Goal: Transaction & Acquisition: Purchase product/service

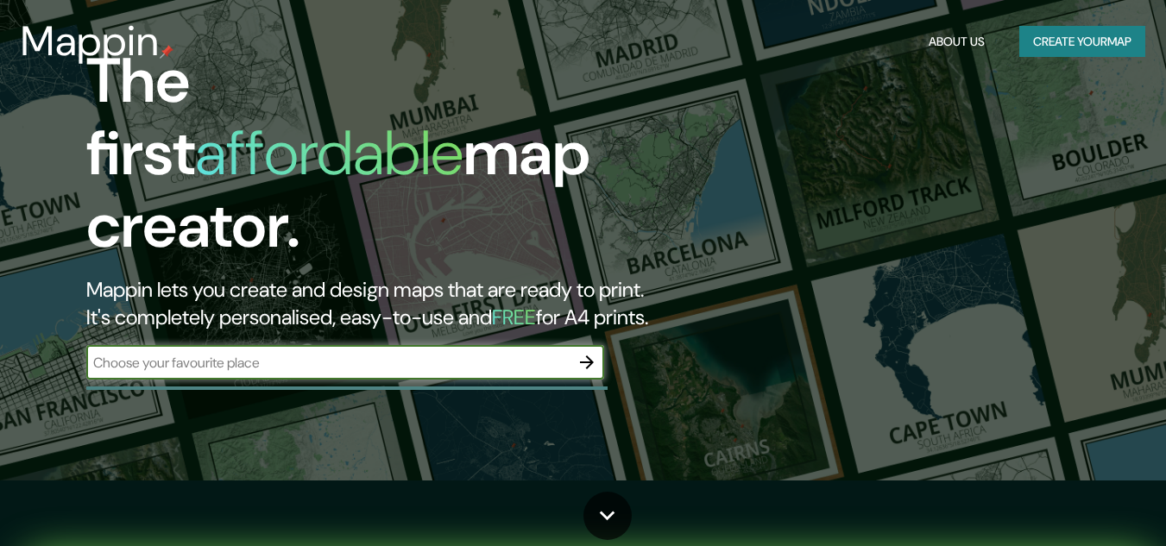
scroll to position [68, 0]
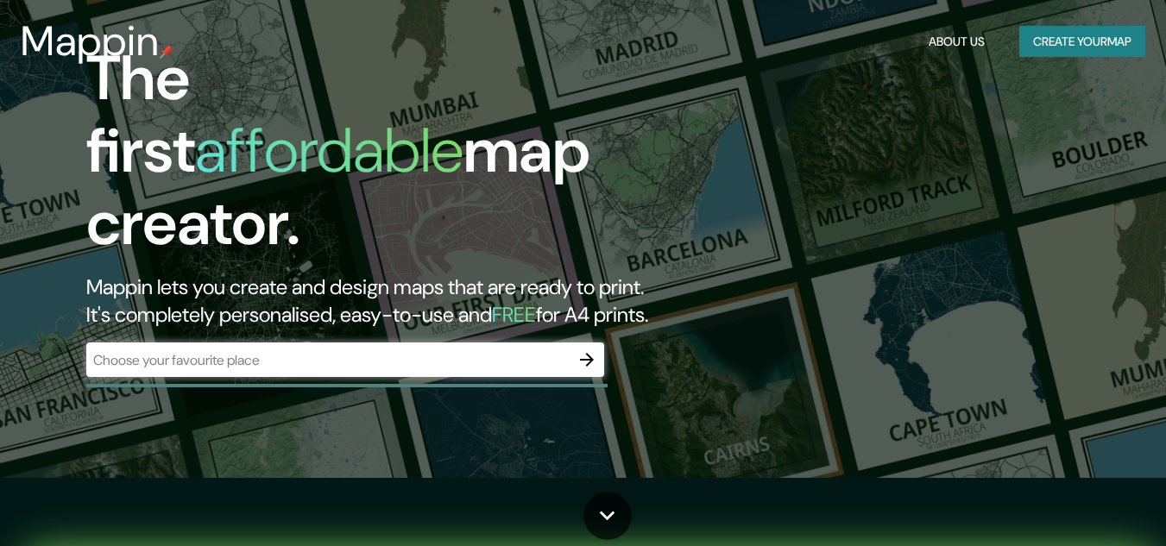
click at [355, 356] on div "​" at bounding box center [345, 360] width 518 height 35
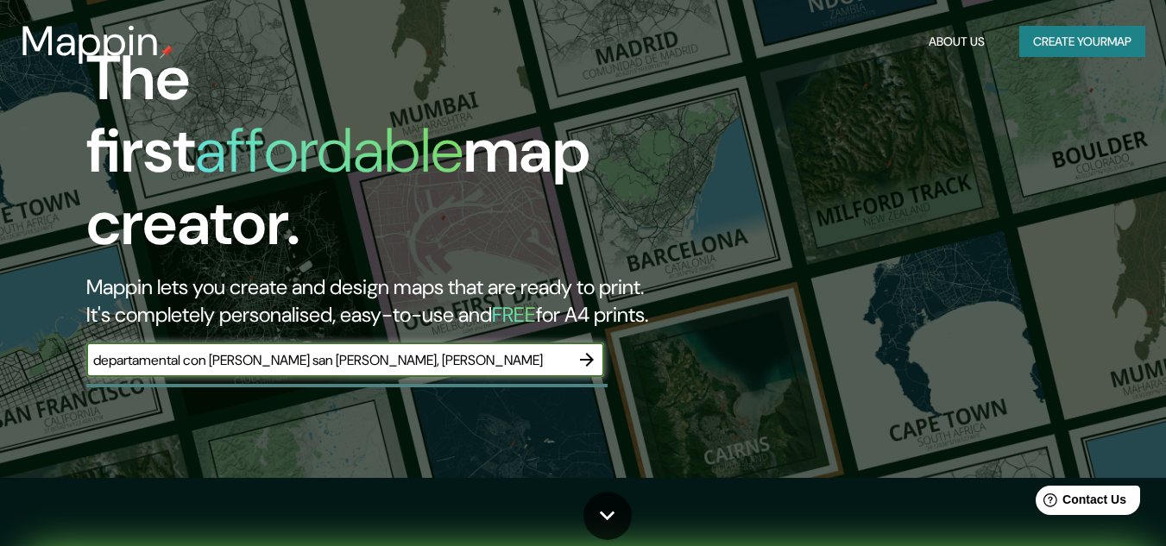
type input "departamental con [PERSON_NAME] san [PERSON_NAME], [GEOGRAPHIC_DATA]"
click at [591, 349] on icon "button" at bounding box center [586, 359] width 21 height 21
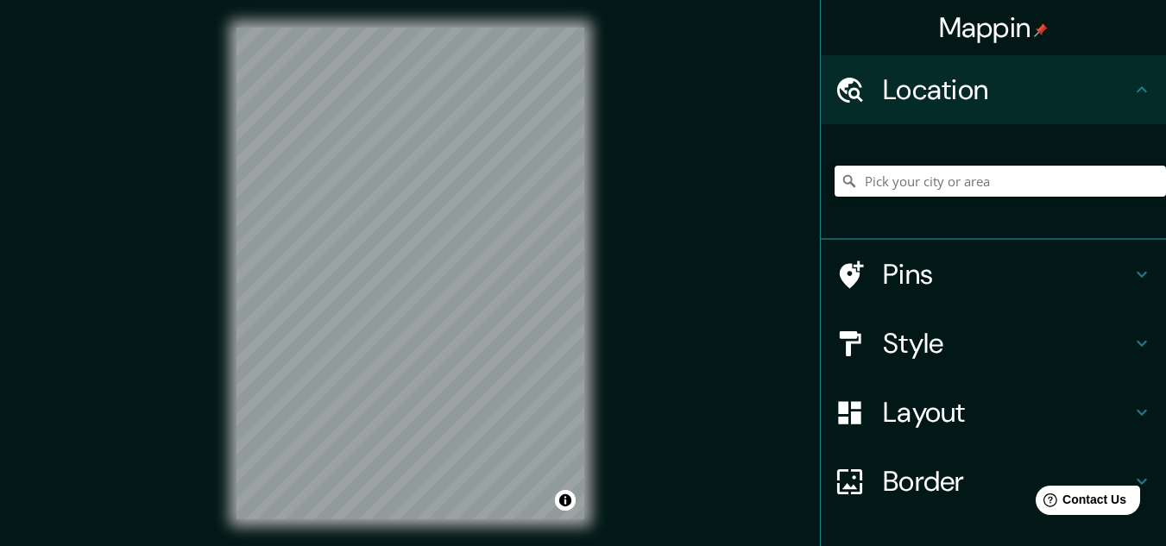
click at [884, 184] on input "Pick your city or area" at bounding box center [999, 181] width 331 height 31
click at [437, 526] on div "© Mapbox © OpenStreetMap Improve this map" at bounding box center [410, 273] width 403 height 547
click at [484, 545] on html "Mappin Location Pins Style Layout Border Choose a border. Hint : you can make l…" at bounding box center [583, 273] width 1166 height 546
click at [886, 175] on input "Pick your city or area" at bounding box center [999, 181] width 331 height 31
click at [928, 181] on input "[GEOGRAPHIC_DATA][PERSON_NAME], [GEOGRAPHIC_DATA], [GEOGRAPHIC_DATA]" at bounding box center [999, 181] width 331 height 31
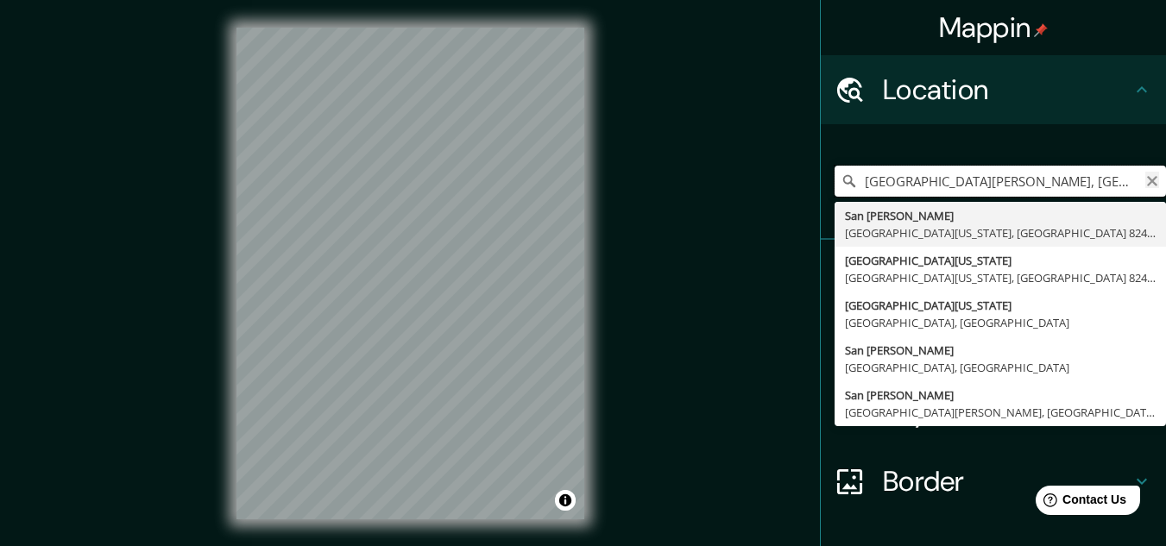
type input "[GEOGRAPHIC_DATA][PERSON_NAME], [GEOGRAPHIC_DATA][US_STATE], [GEOGRAPHIC_DATA] …"
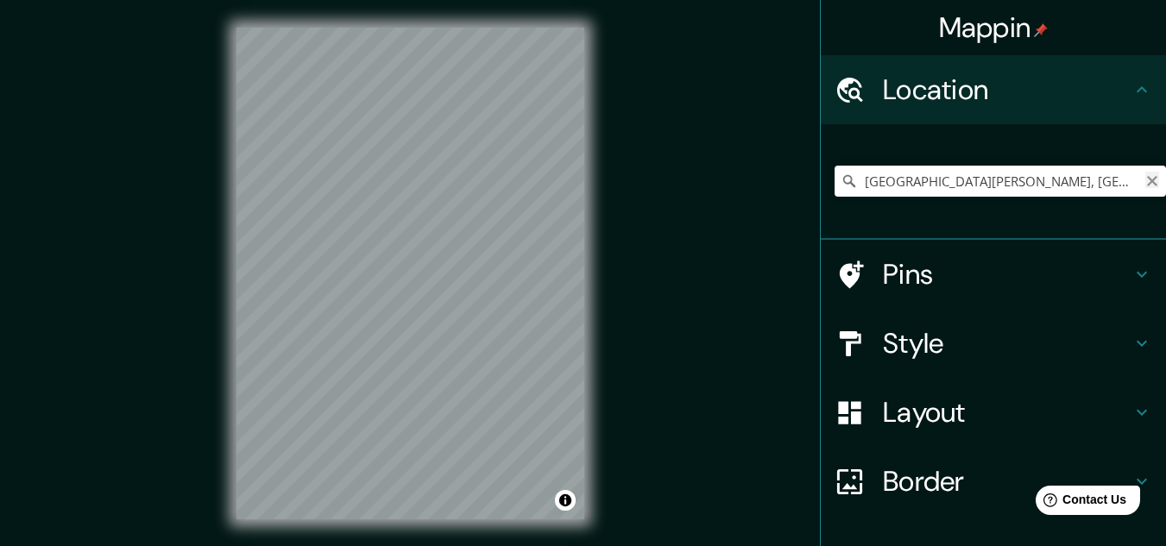
click at [1147, 184] on icon "Clear" at bounding box center [1152, 181] width 10 height 10
click at [1078, 184] on input "Pick your city or area" at bounding box center [999, 181] width 331 height 31
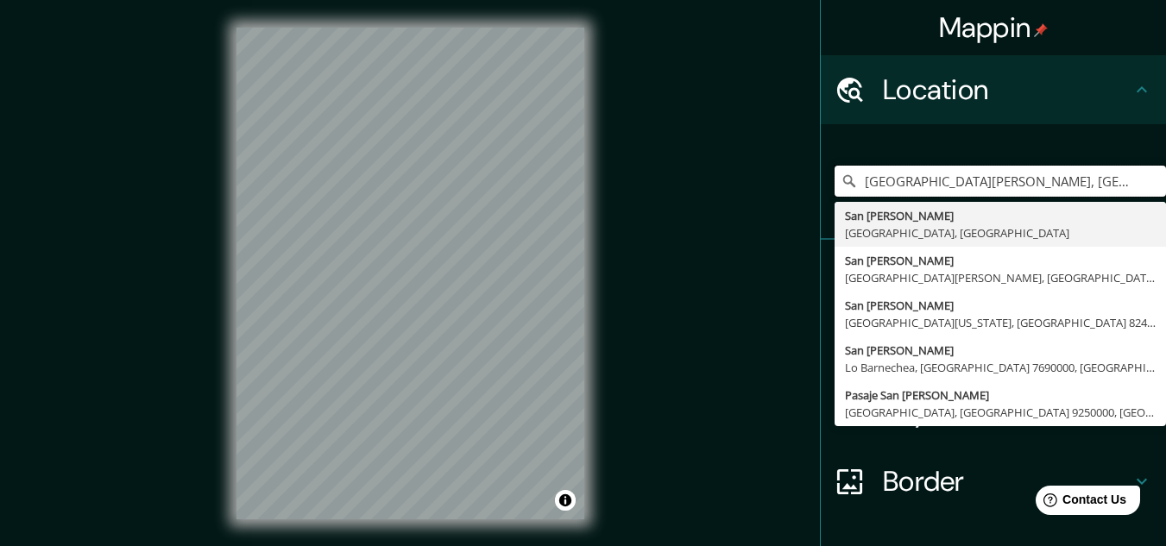
type input "[GEOGRAPHIC_DATA][PERSON_NAME], [GEOGRAPHIC_DATA], [GEOGRAPHIC_DATA]"
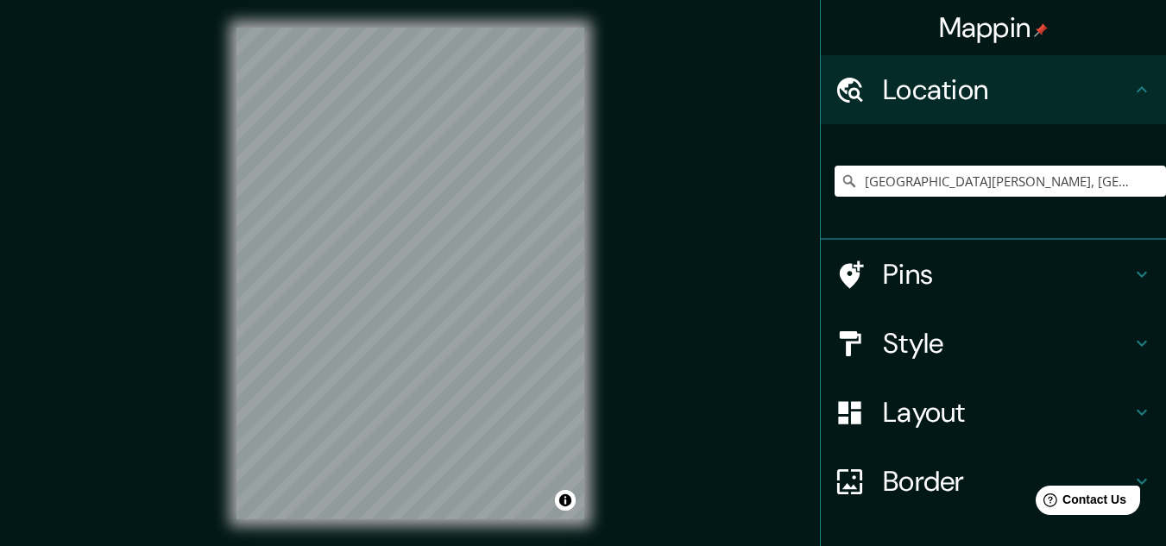
click at [740, 374] on div "Mappin Location [GEOGRAPHIC_DATA][PERSON_NAME], [GEOGRAPHIC_DATA], [GEOGRAPHIC_…" at bounding box center [583, 287] width 1166 height 575
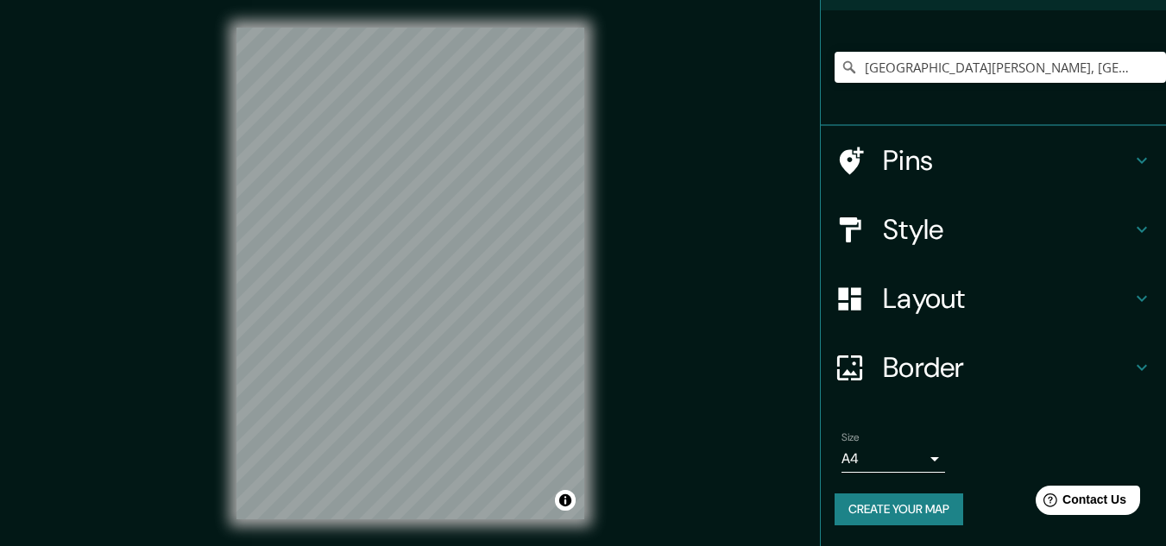
scroll to position [28, 0]
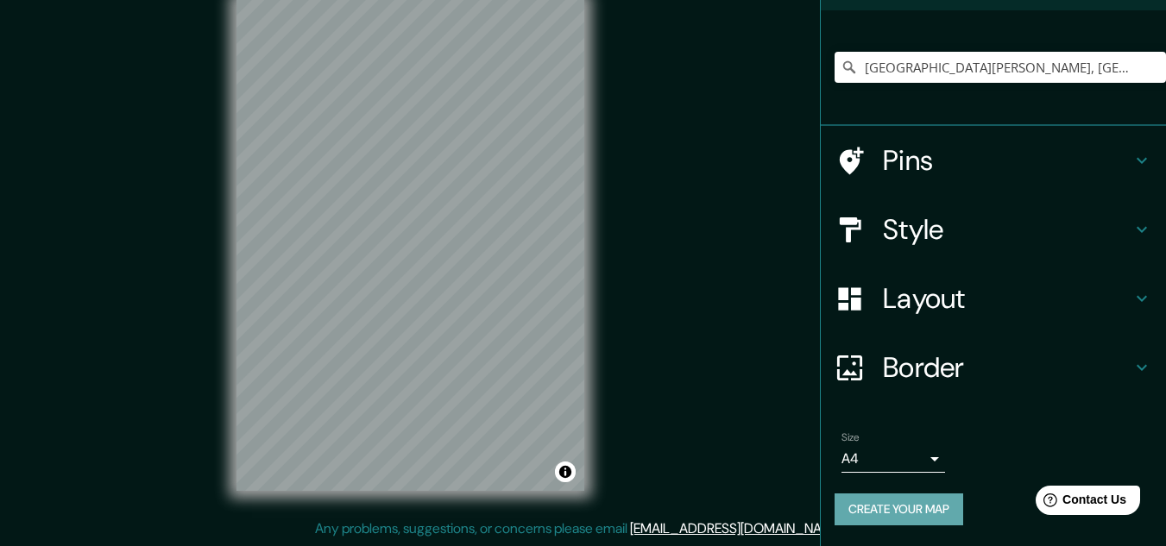
click at [934, 514] on button "Create your map" at bounding box center [898, 510] width 129 height 32
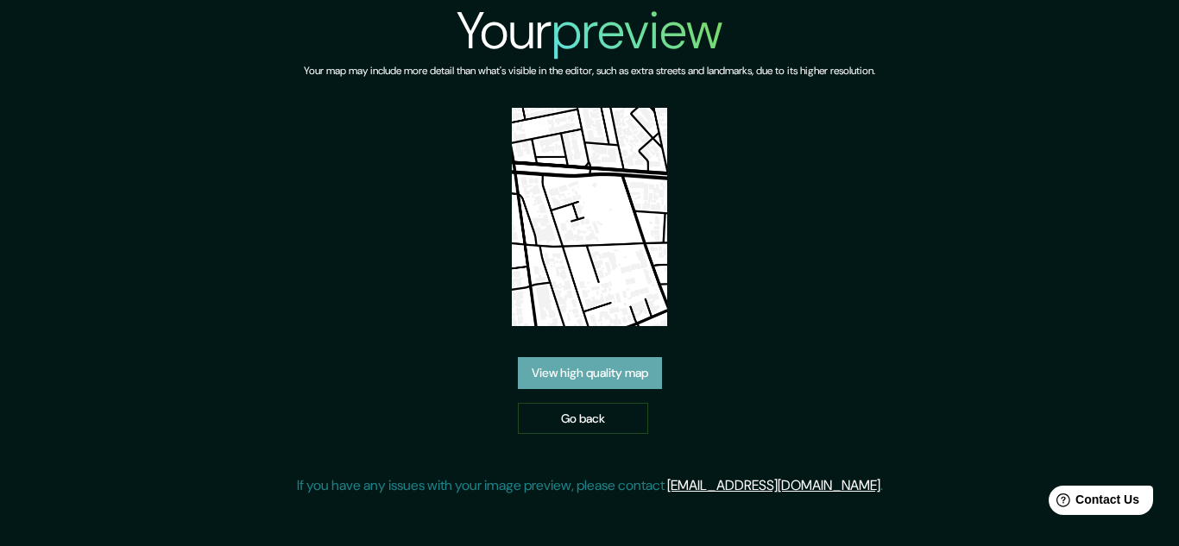
drag, startPoint x: 619, startPoint y: 173, endPoint x: 547, endPoint y: 369, distance: 208.8
click at [547, 369] on link "View high quality map" at bounding box center [590, 373] width 144 height 32
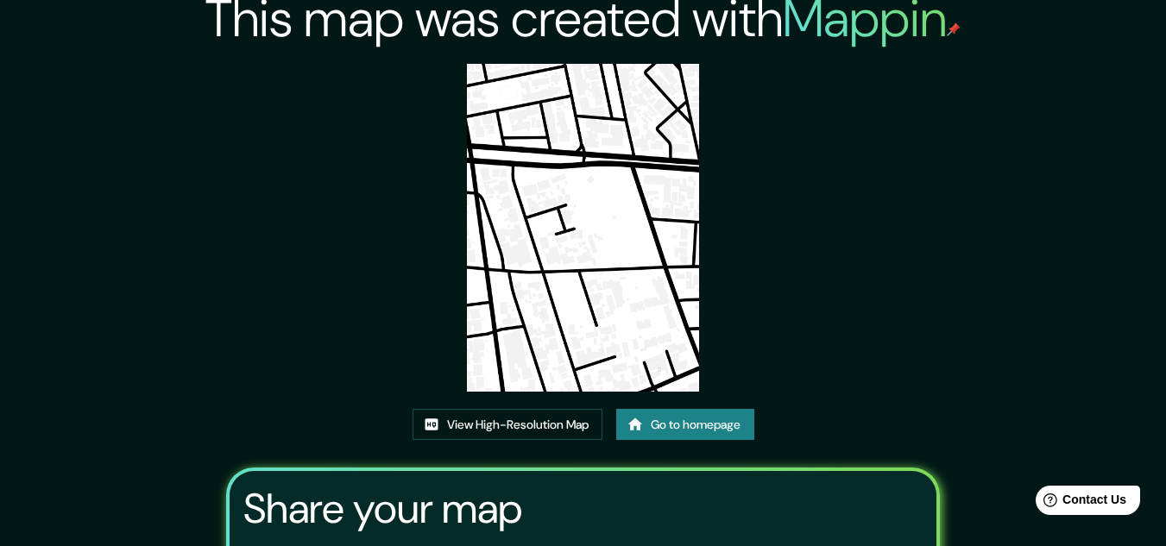
scroll to position [14, 0]
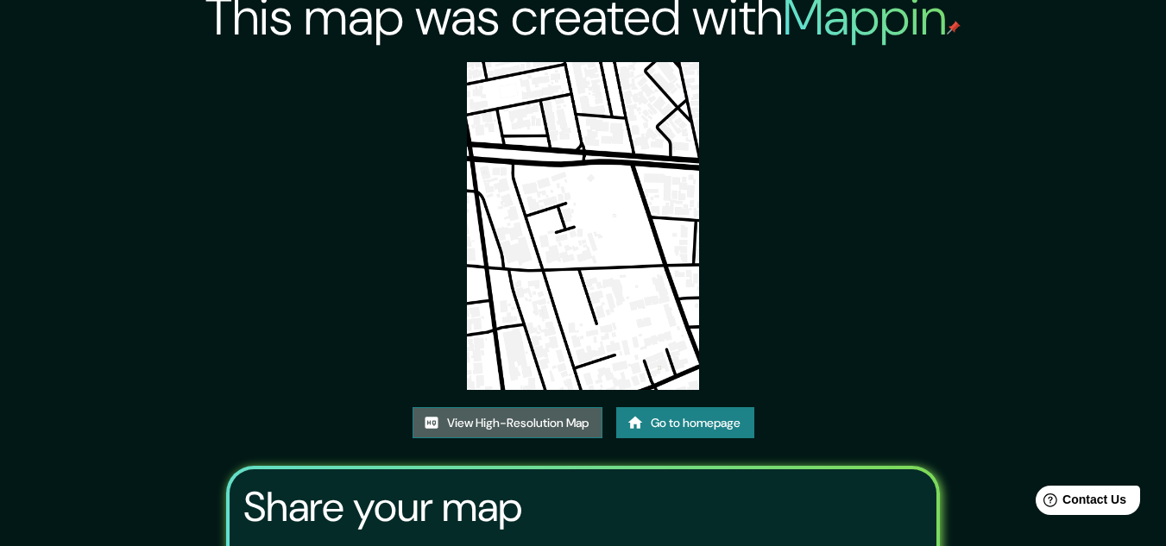
click at [546, 434] on link "View High-Resolution Map" at bounding box center [507, 423] width 190 height 32
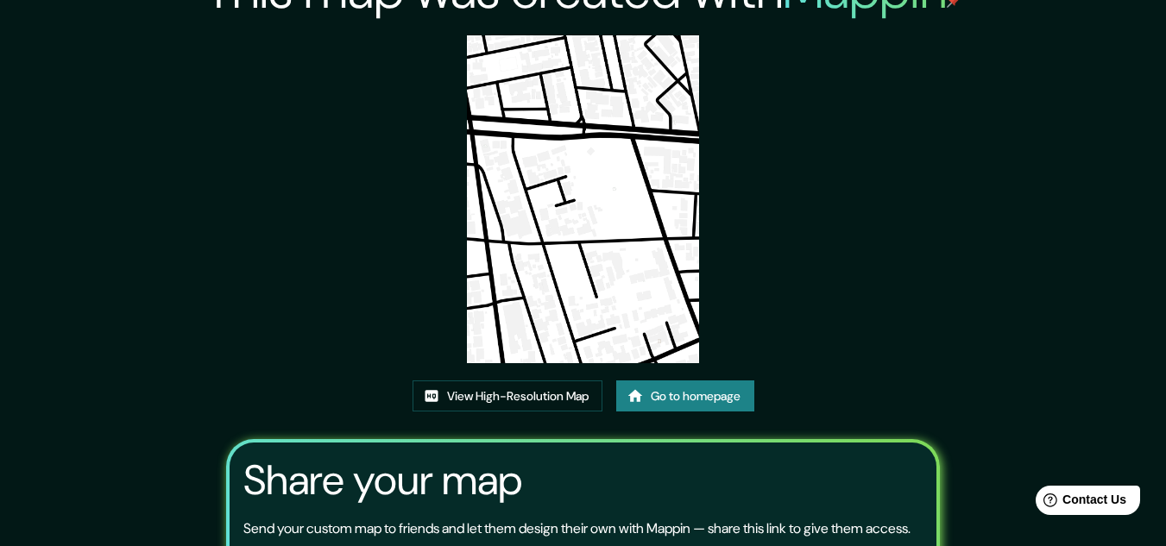
scroll to position [0, 0]
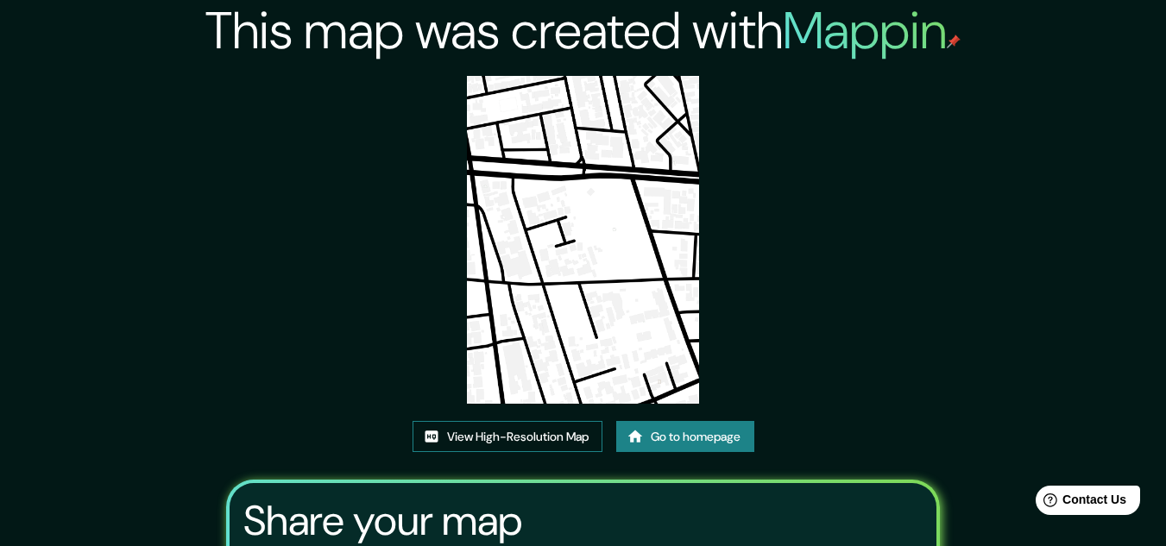
click at [455, 431] on link "View High-Resolution Map" at bounding box center [507, 437] width 190 height 32
